Goal: Task Accomplishment & Management: Complete application form

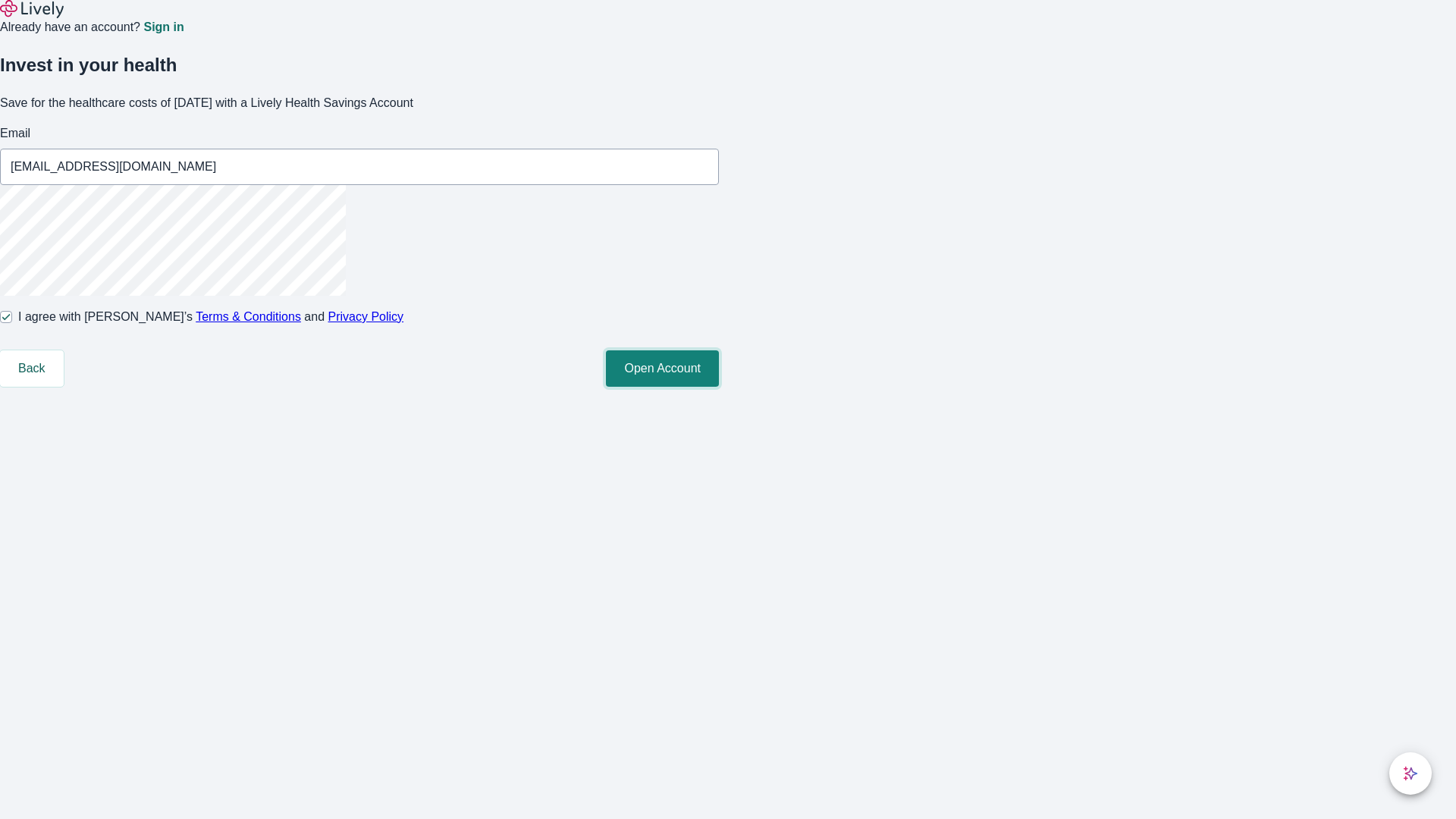
click at [719, 387] on button "Open Account" at bounding box center [662, 368] width 113 height 36
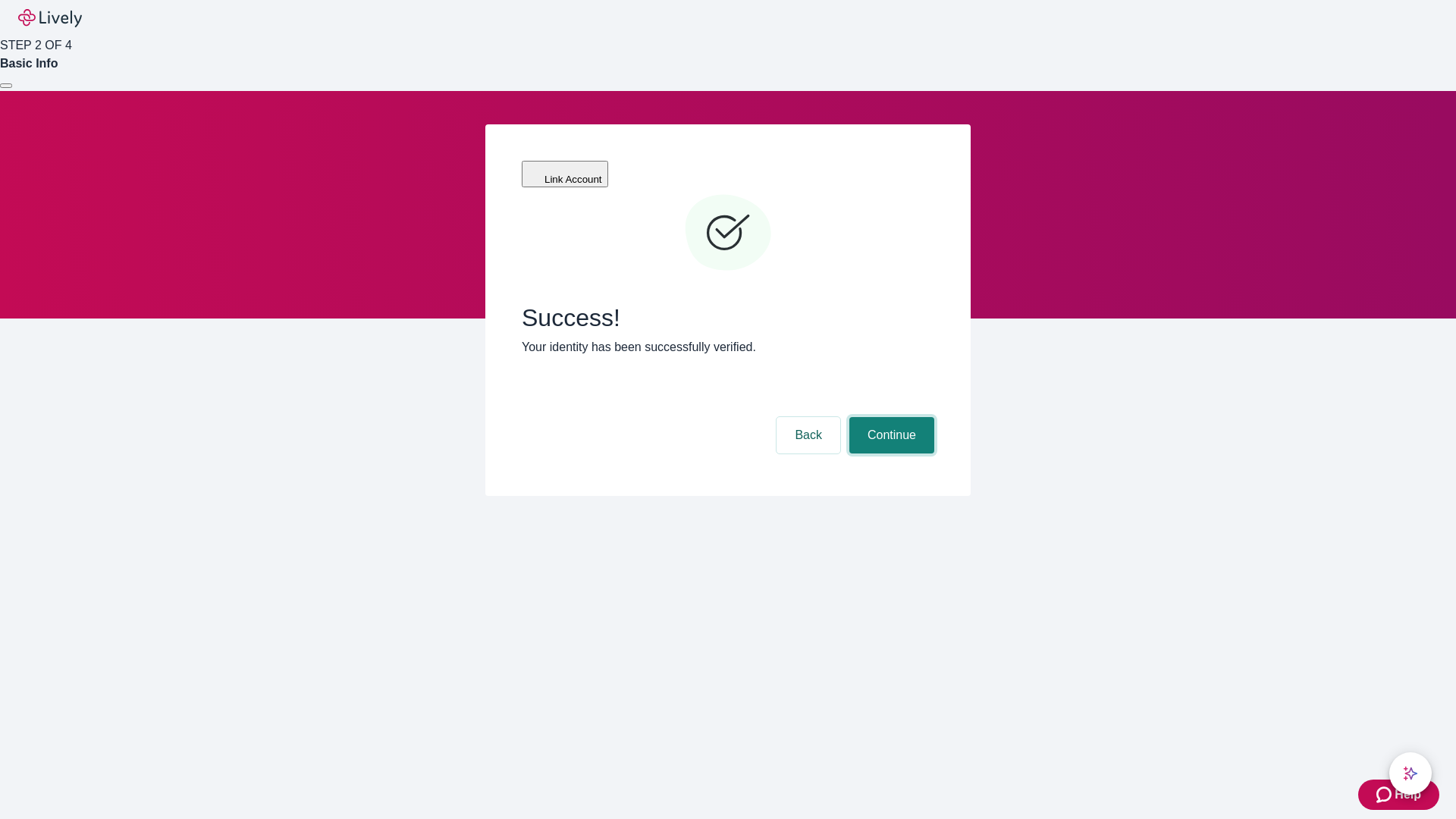
click at [889, 417] on button "Continue" at bounding box center [892, 435] width 85 height 36
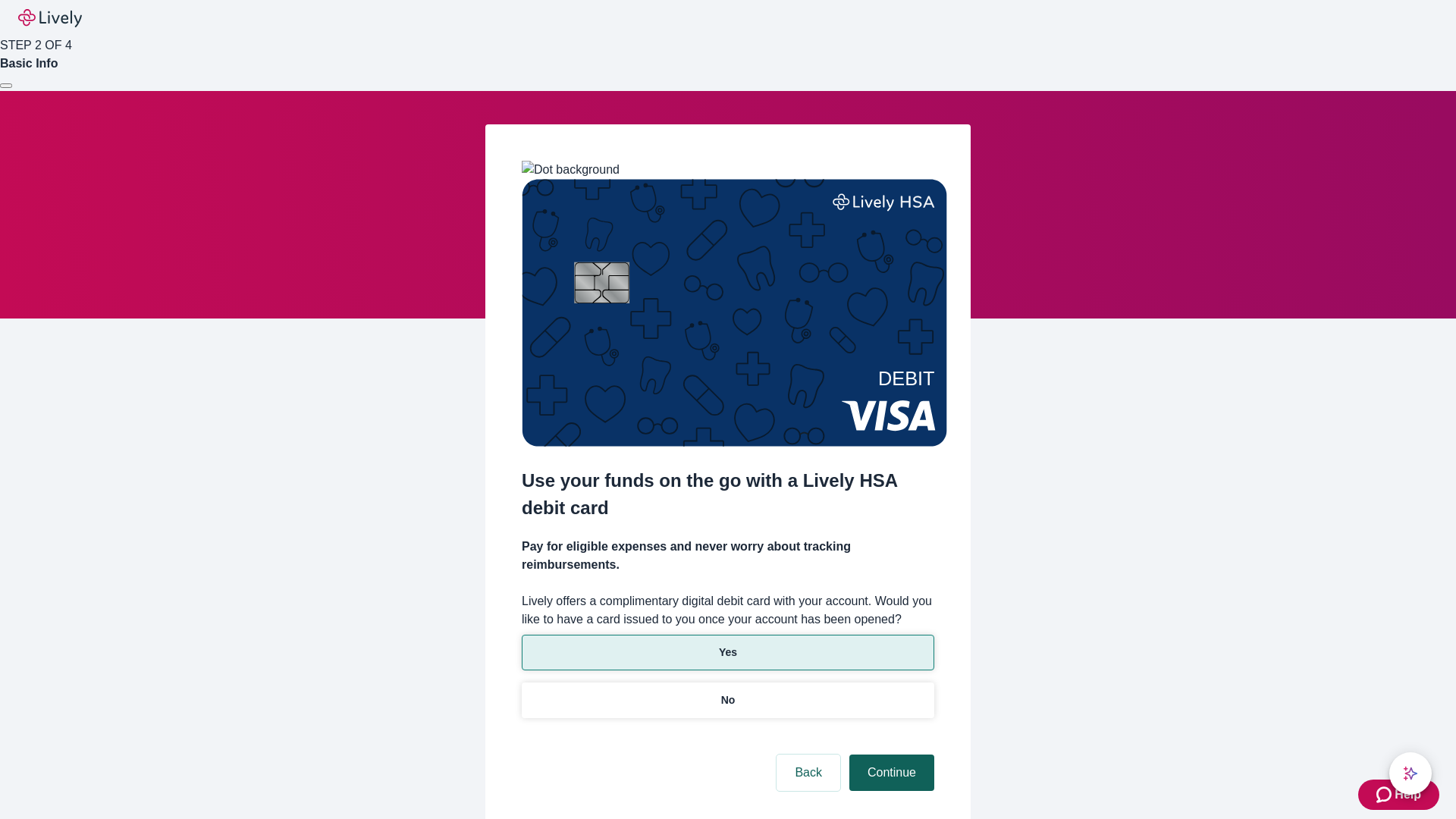
click at [728, 692] on p "No" at bounding box center [728, 700] width 15 height 16
click at [889, 754] on button "Continue" at bounding box center [892, 772] width 85 height 36
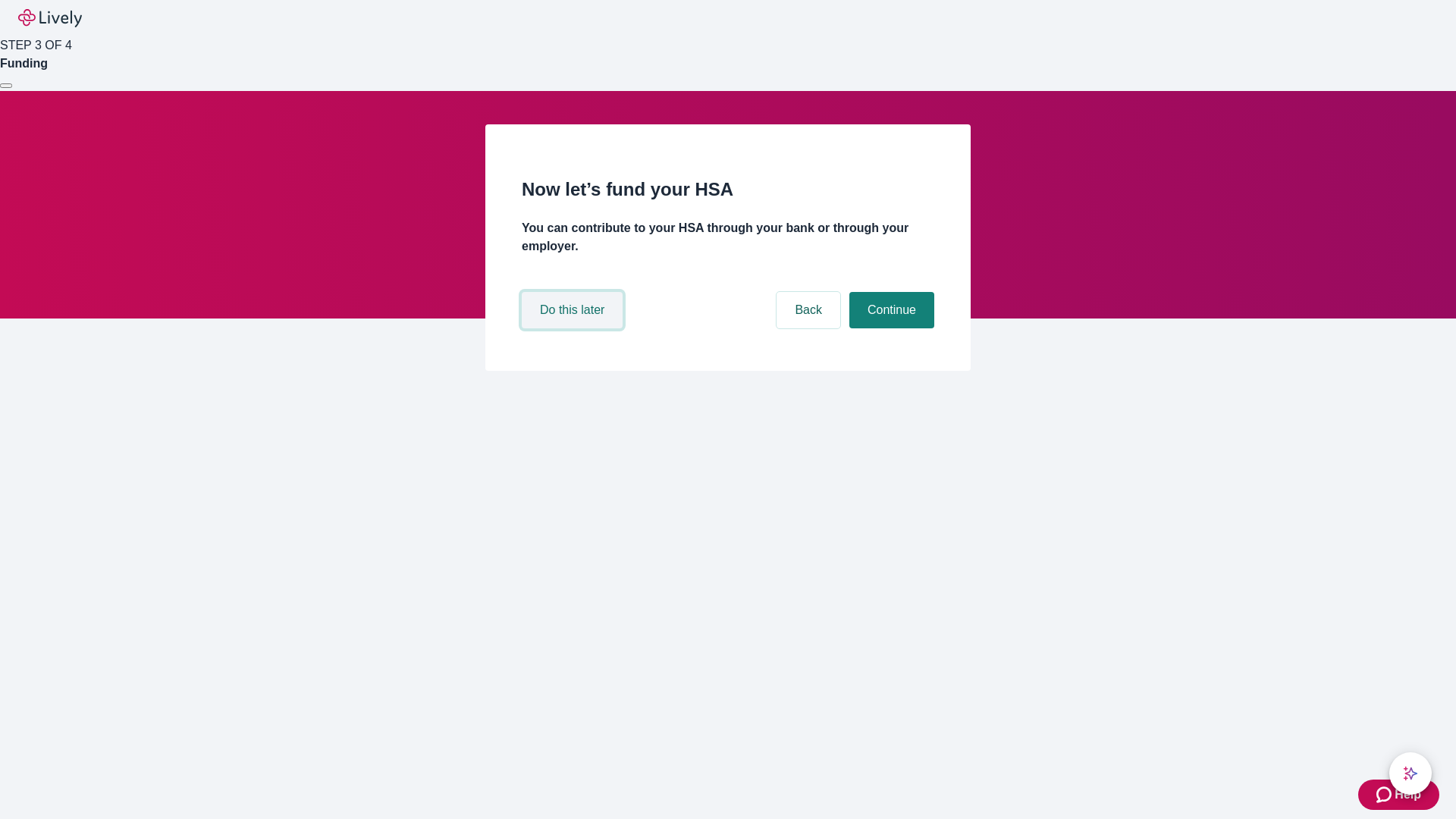
click at [574, 329] on button "Do this later" at bounding box center [572, 310] width 101 height 36
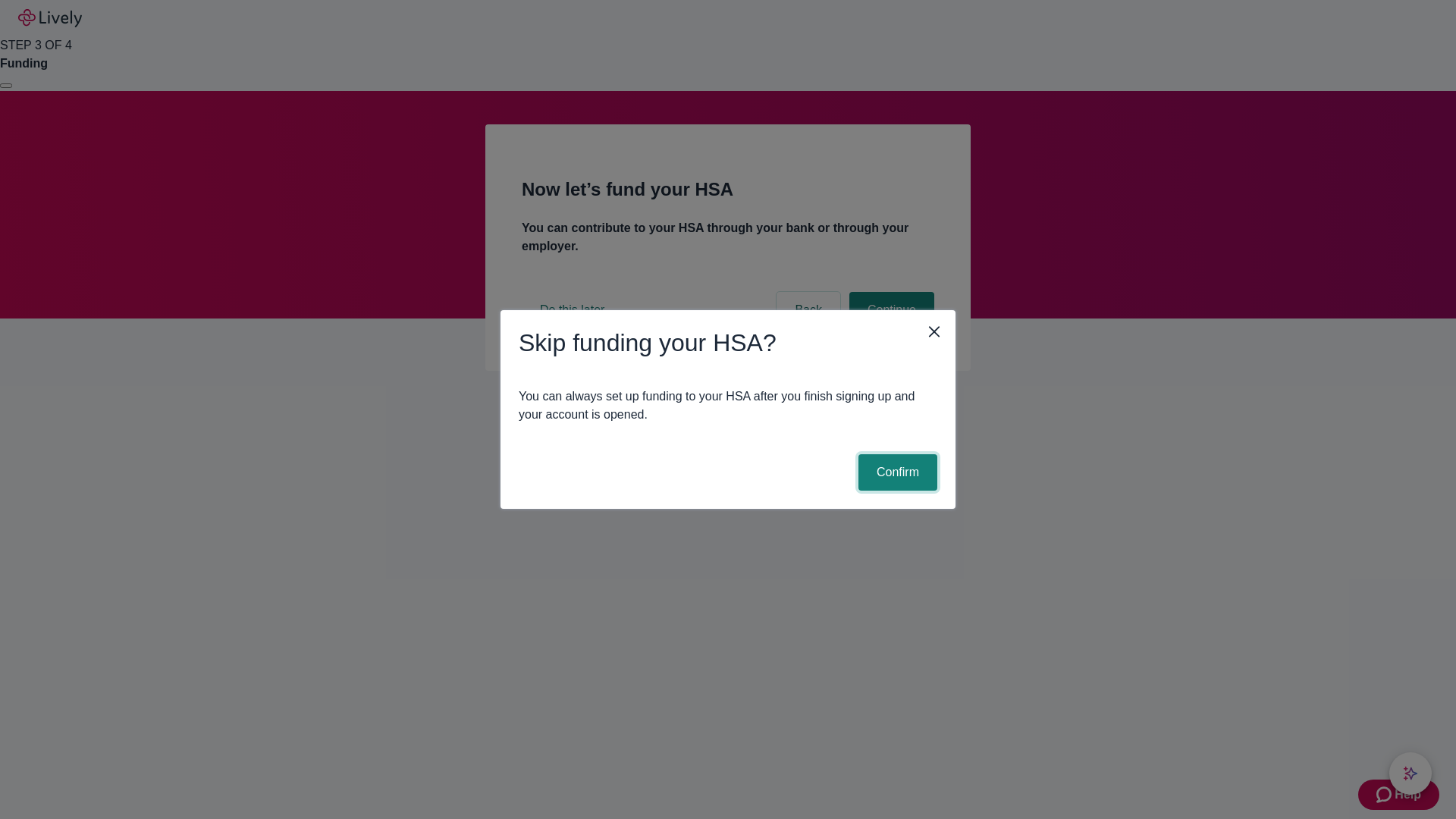
click at [895, 472] on button "Confirm" at bounding box center [897, 472] width 79 height 36
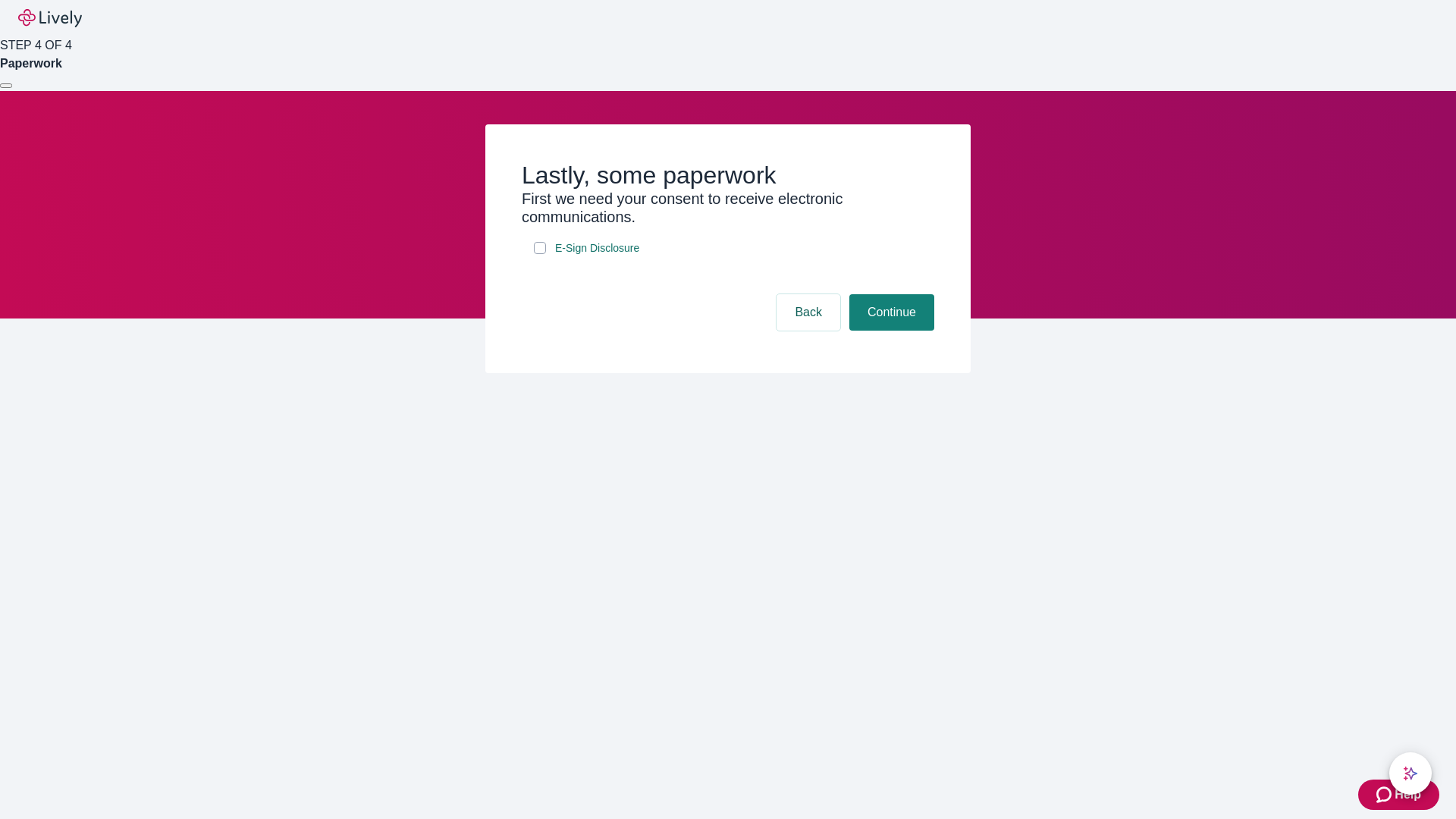
click at [540, 254] on input "E-Sign Disclosure" at bounding box center [540, 248] width 12 height 12
checkbox input "true"
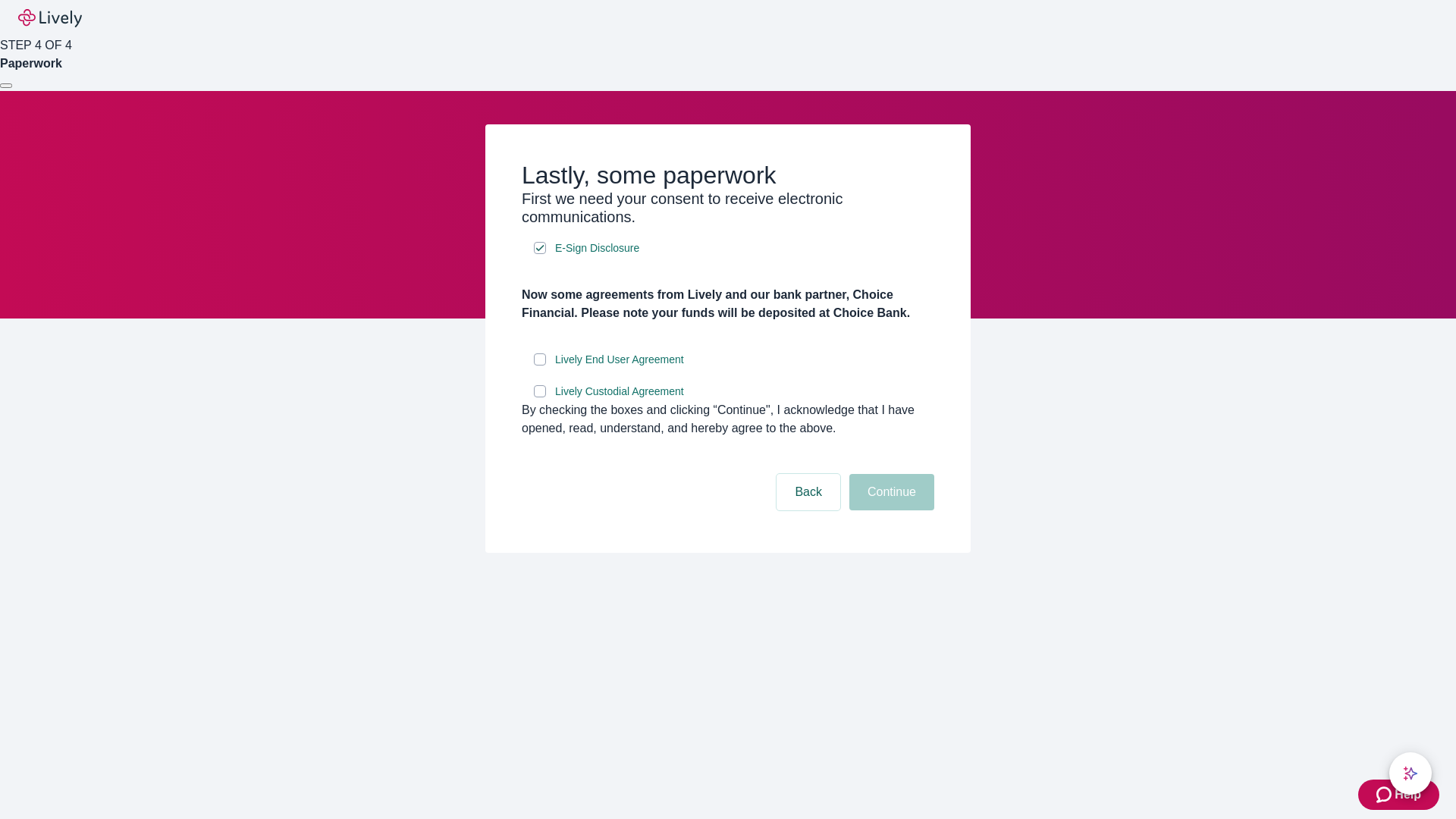
click at [540, 365] on input "Lively End User Agreement" at bounding box center [540, 359] width 12 height 12
checkbox input "true"
click at [540, 397] on input "Lively Custodial Agreement" at bounding box center [540, 391] width 12 height 12
checkbox input "true"
click at [889, 510] on button "Continue" at bounding box center [892, 492] width 85 height 36
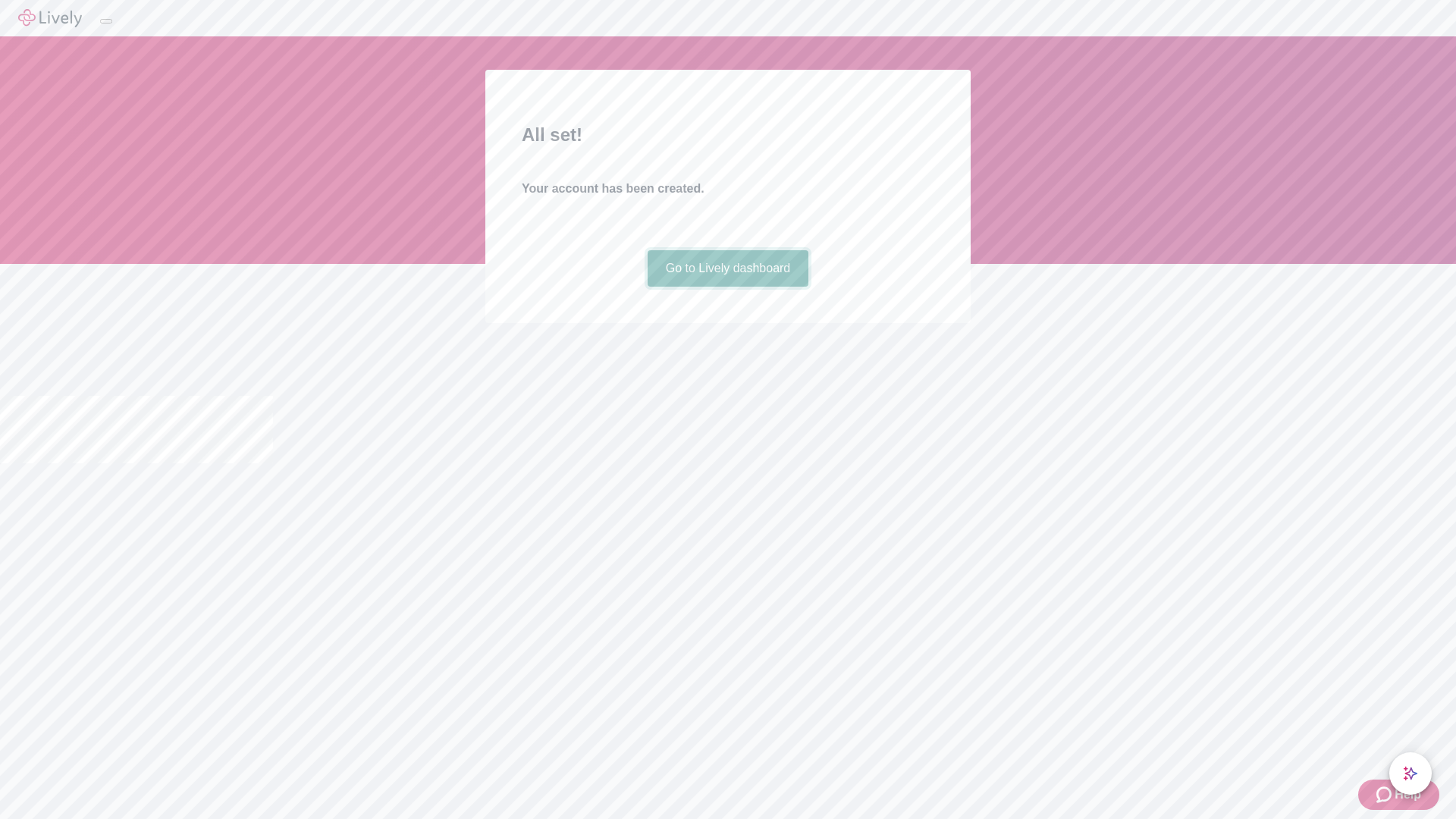
click at [728, 286] on link "Go to Lively dashboard" at bounding box center [728, 268] width 162 height 36
